Goal: Information Seeking & Learning: Learn about a topic

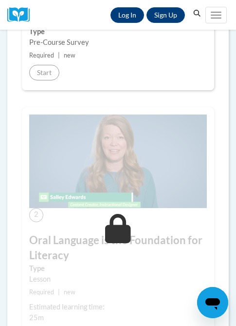
scroll to position [381, 0]
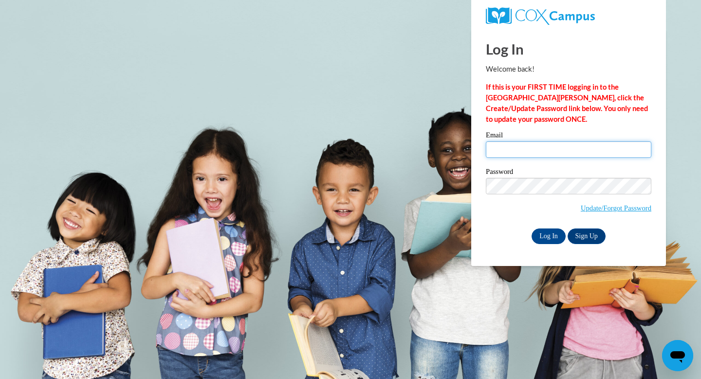
click at [493, 147] on input "Email" at bounding box center [568, 149] width 165 height 17
type input "rubioargueae@vcu.edu"
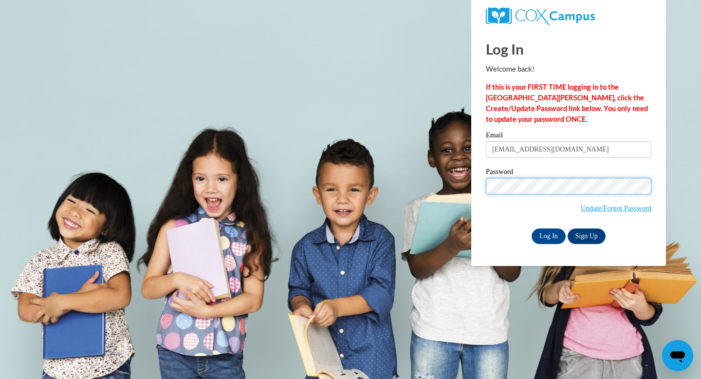
click at [531, 228] on input "Log In" at bounding box center [548, 236] width 34 height 16
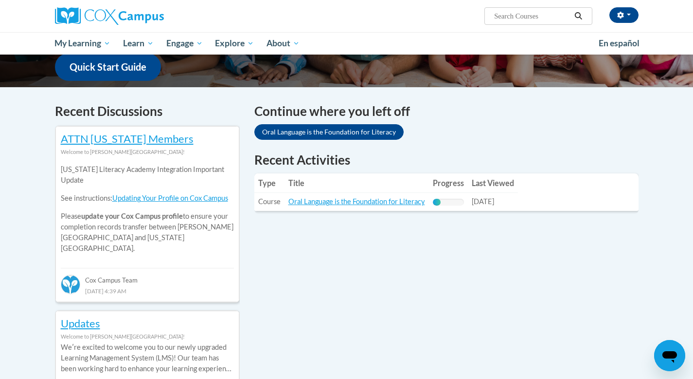
scroll to position [265, 0]
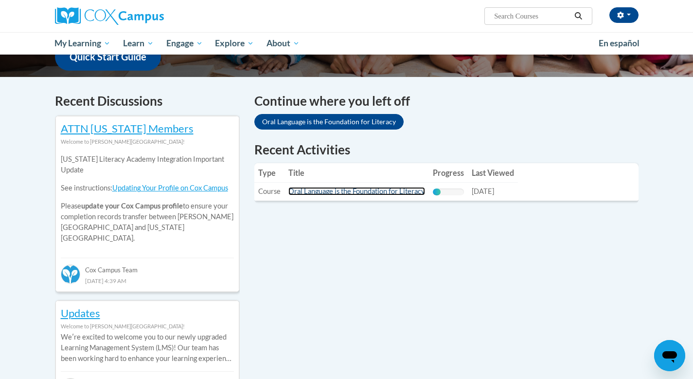
click at [300, 188] on link "Oral Language is the Foundation for Literacy" at bounding box center [357, 191] width 137 height 8
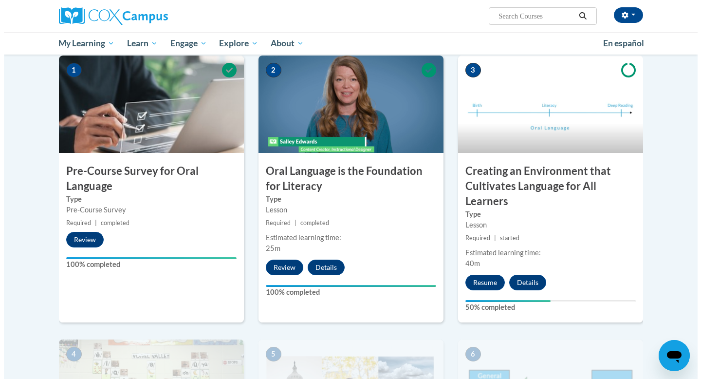
scroll to position [203, 0]
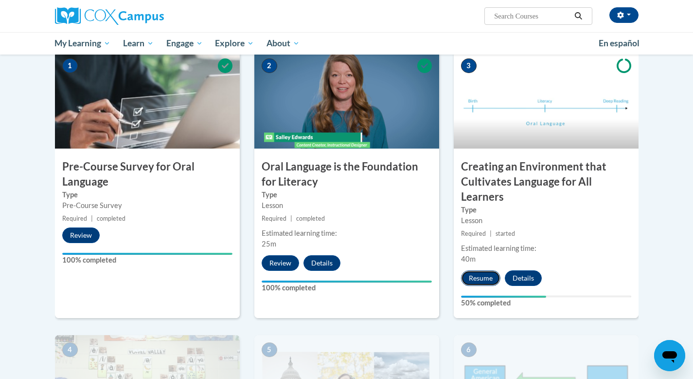
click at [487, 275] on button "Resume" at bounding box center [480, 278] width 39 height 16
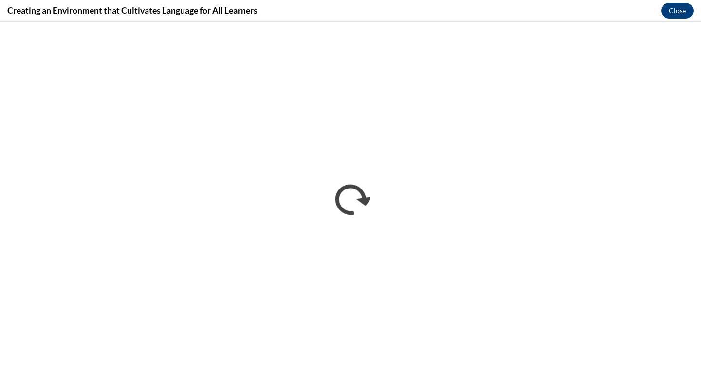
scroll to position [0, 0]
